Goal: Information Seeking & Learning: Understand process/instructions

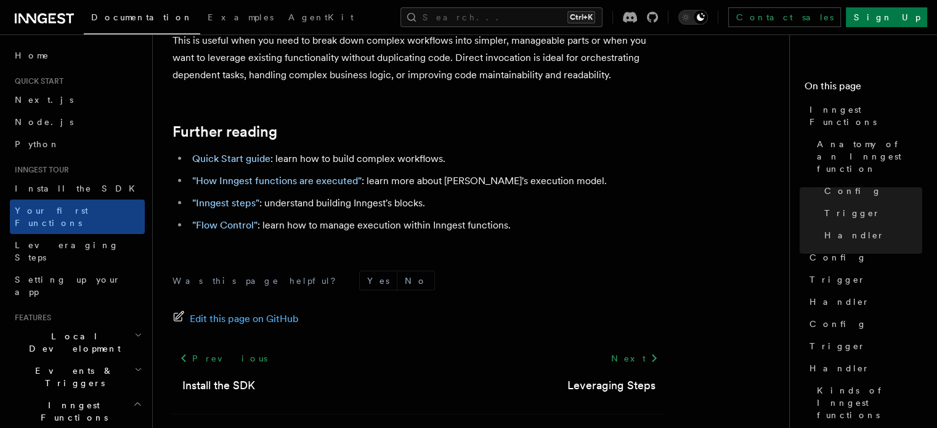
scroll to position [2504, 0]
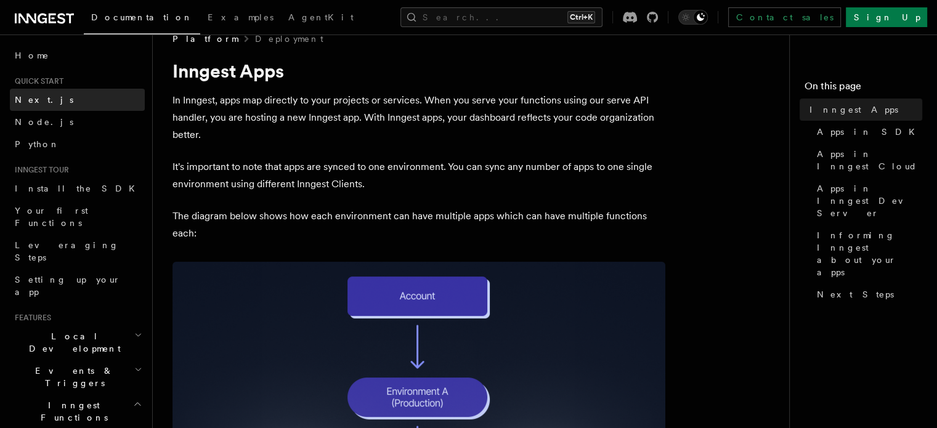
click at [37, 103] on span "Next.js" at bounding box center [44, 100] width 59 height 10
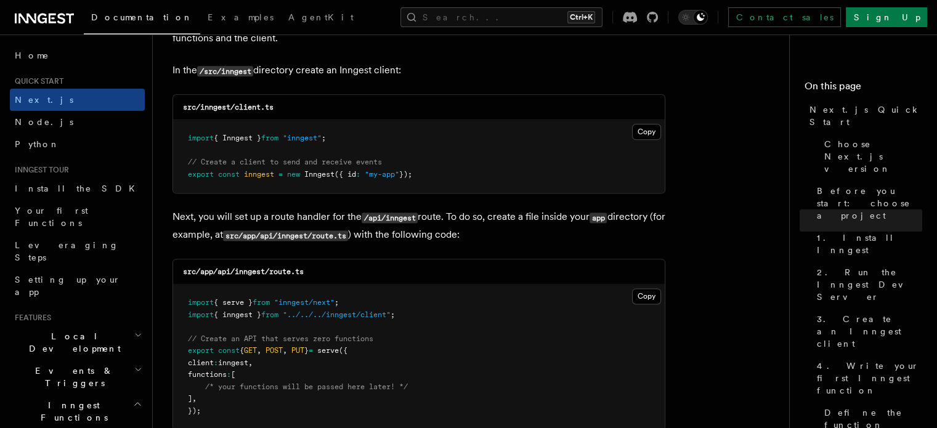
scroll to position [1575, 0]
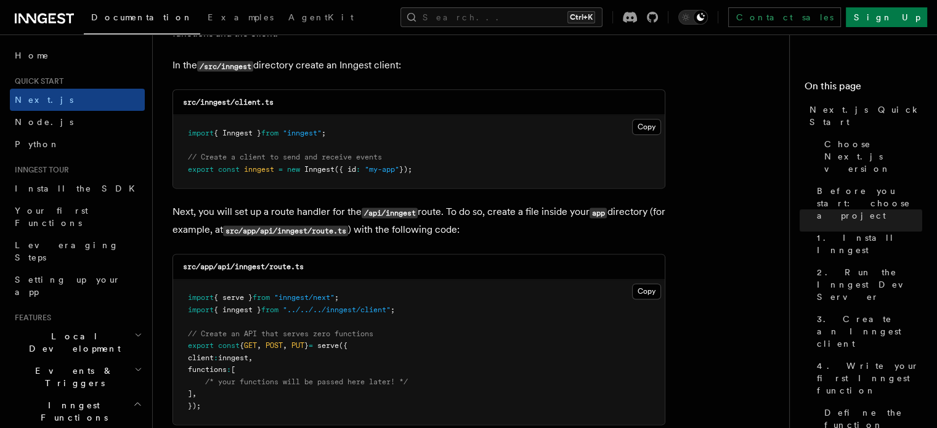
click at [519, 129] on pre "import { Inngest } from "inngest" ; // Create a client to send and receive even…" at bounding box center [419, 151] width 492 height 73
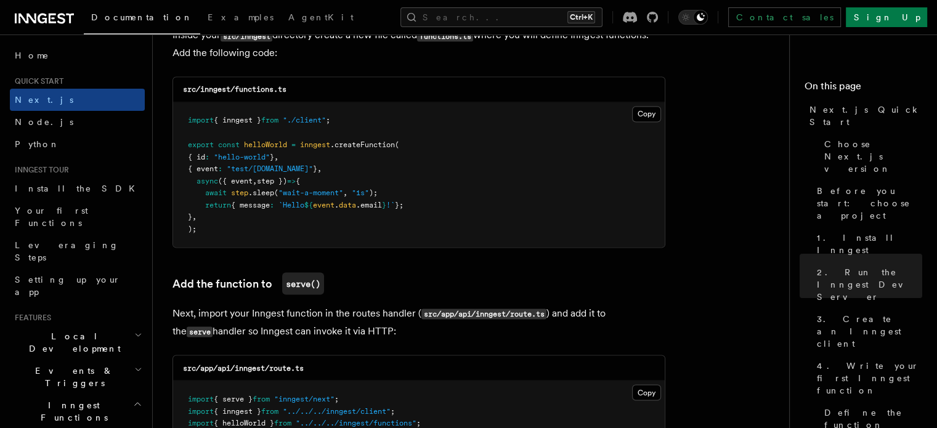
scroll to position [2210, 0]
click at [646, 115] on button "Copy Copied" at bounding box center [646, 113] width 29 height 16
click at [503, 116] on pre "import { inngest } from "./client" ; export const helloWorld = inngest .createF…" at bounding box center [419, 174] width 492 height 145
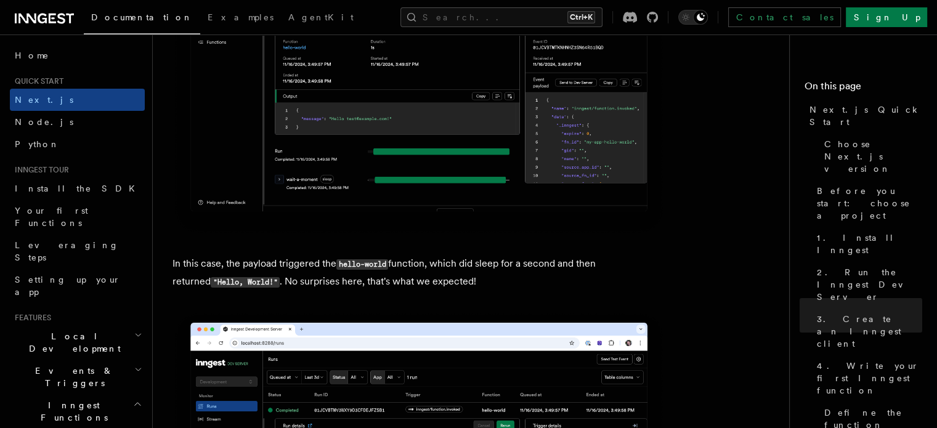
scroll to position [4701, 0]
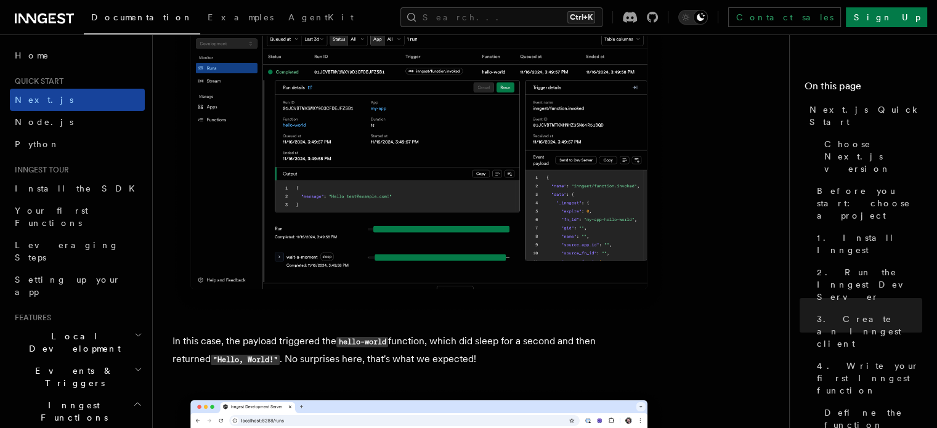
click at [59, 102] on link "Next.js" at bounding box center [77, 100] width 135 height 22
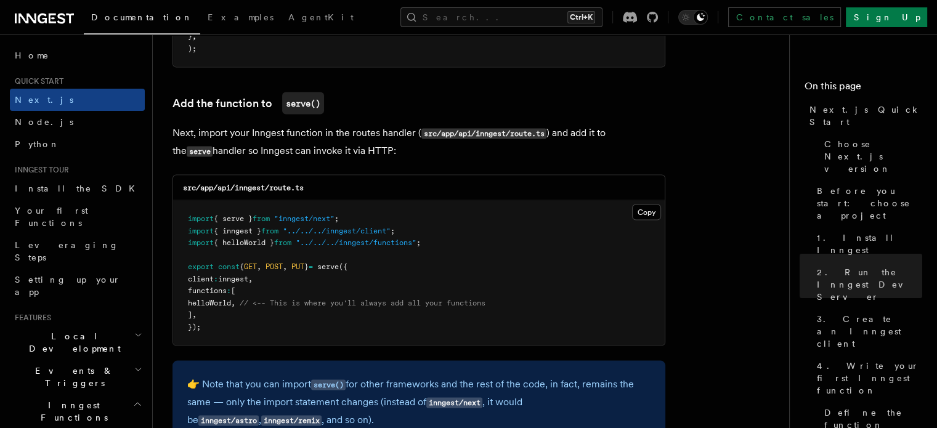
scroll to position [2390, 0]
click at [634, 208] on button "Copy Copied" at bounding box center [646, 212] width 29 height 16
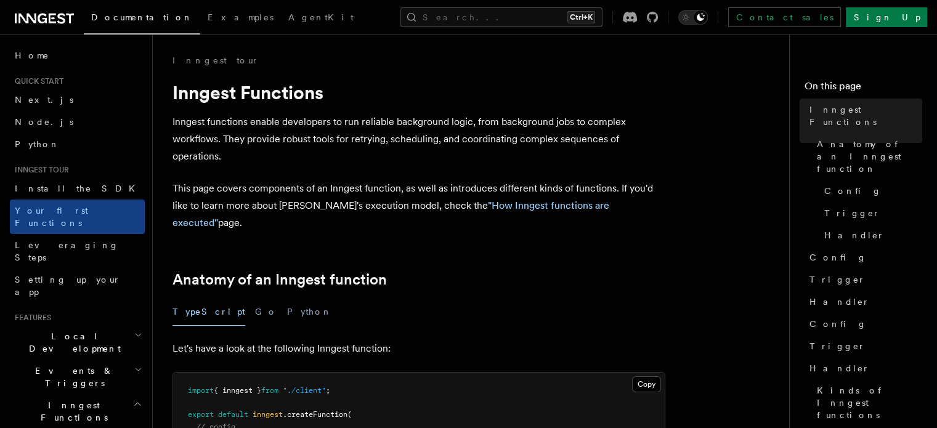
click at [46, 78] on span "Quick start" at bounding box center [37, 81] width 54 height 10
click at [29, 100] on span "Next.js" at bounding box center [44, 100] width 59 height 10
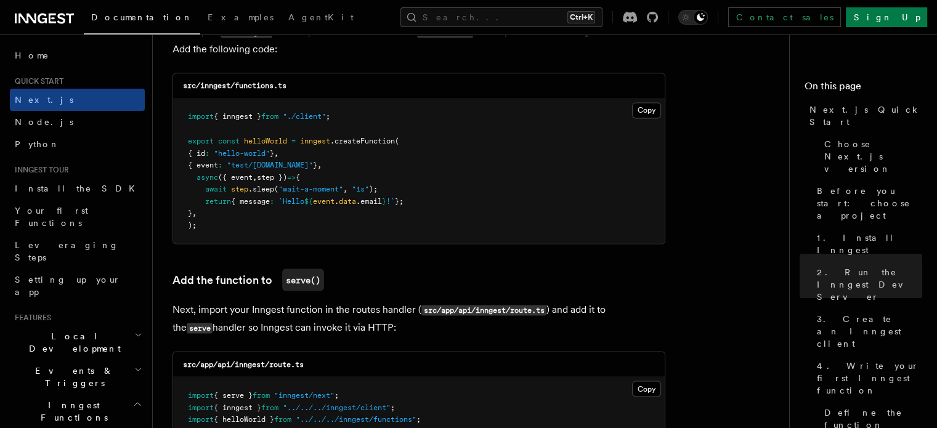
scroll to position [2210, 0]
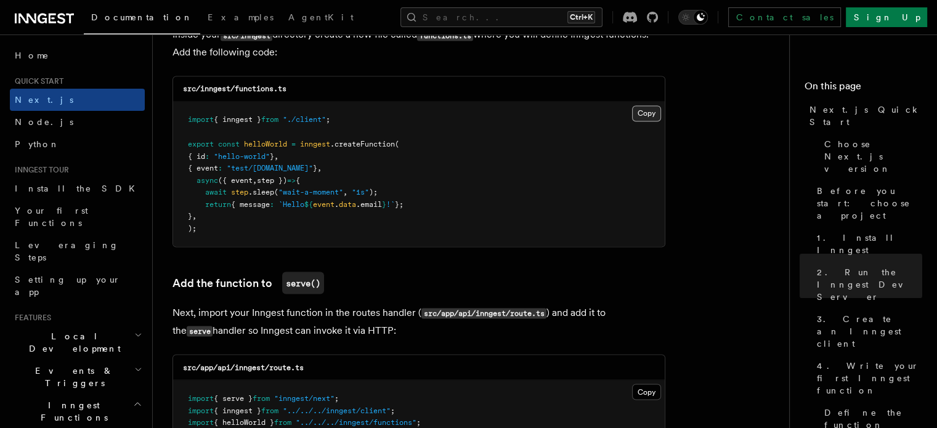
click at [654, 115] on button "Copy Copied" at bounding box center [646, 113] width 29 height 16
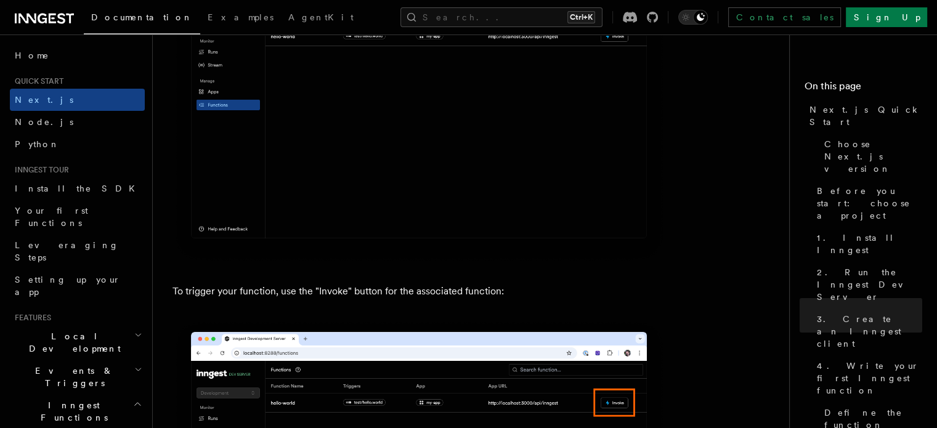
scroll to position [3102, 0]
